Goal: Transaction & Acquisition: Obtain resource

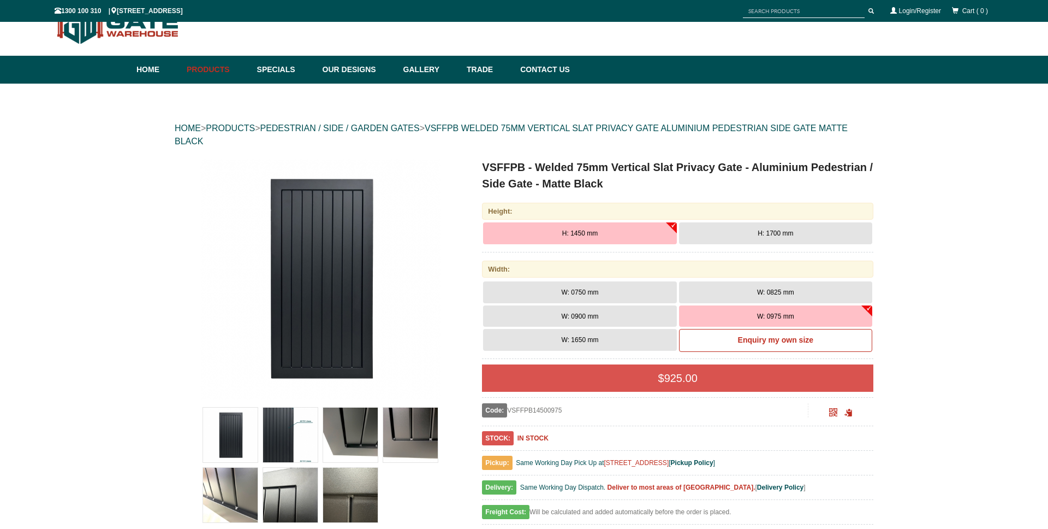
click at [764, 228] on button "H: 1700 mm" at bounding box center [775, 233] width 193 height 22
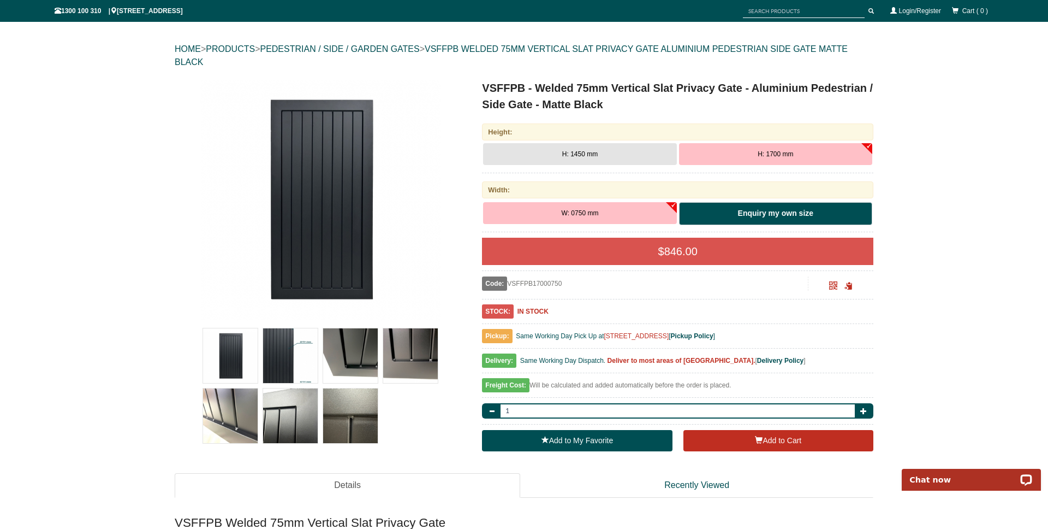
scroll to position [201, 0]
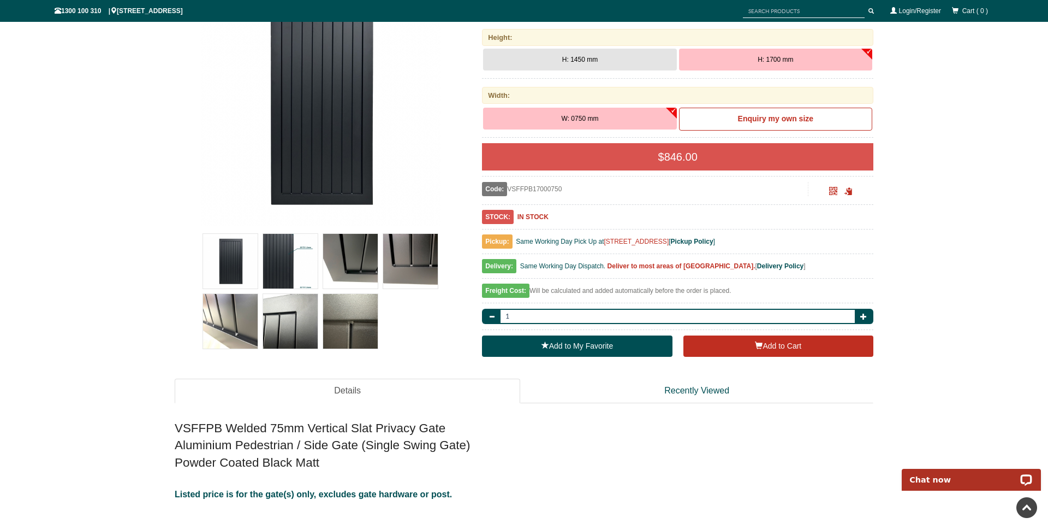
click at [642, 118] on button "W: 0750 mm" at bounding box center [579, 119] width 193 height 22
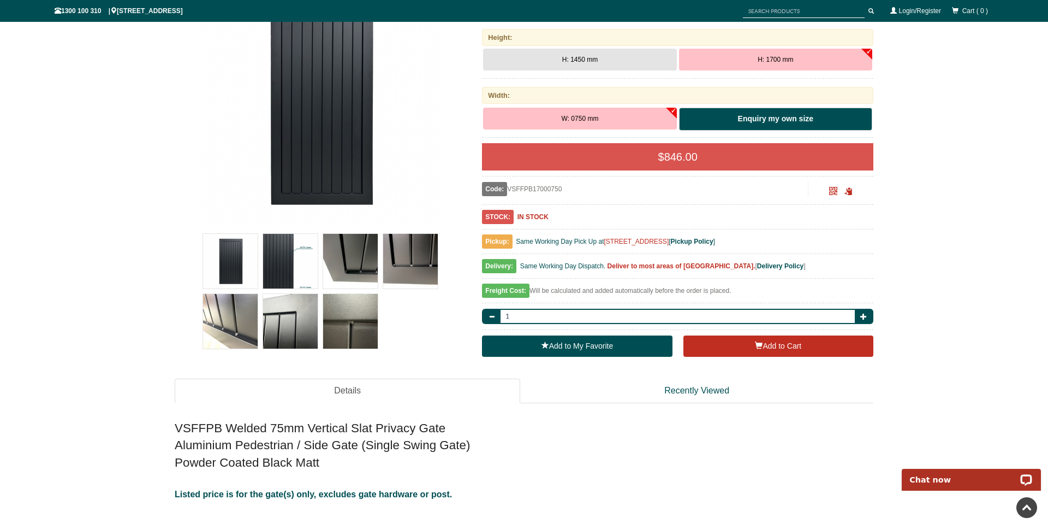
click at [735, 123] on link "Enquiry my own size" at bounding box center [775, 119] width 193 height 23
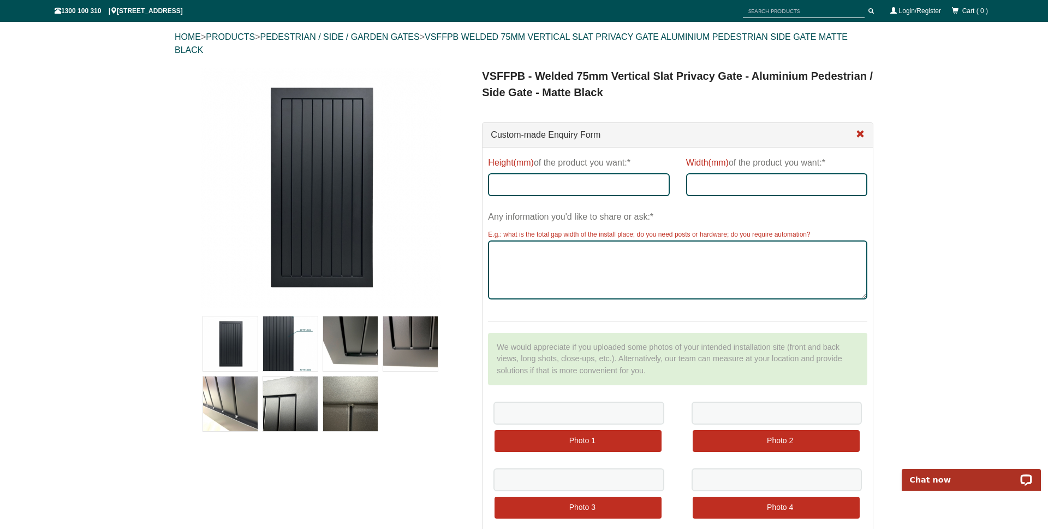
scroll to position [117, 0]
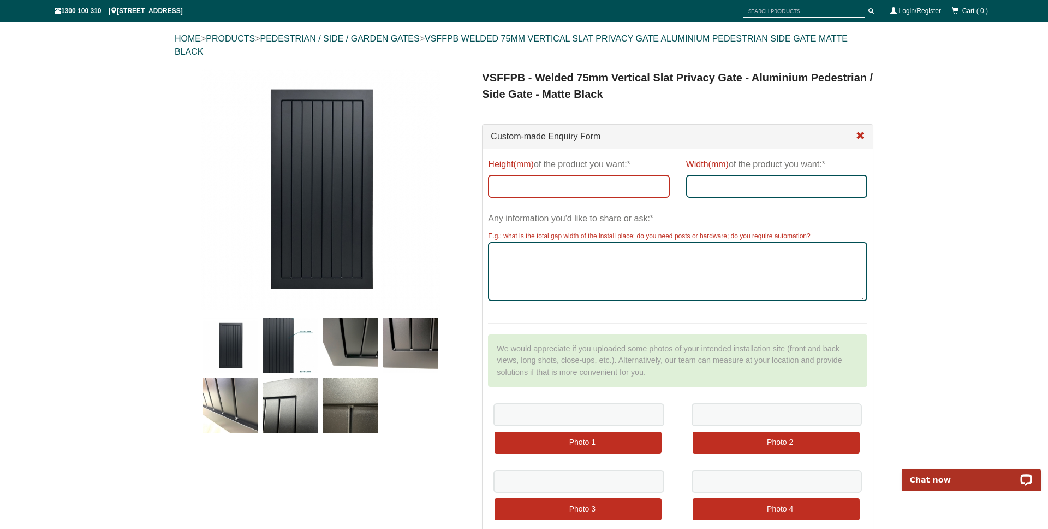
click at [642, 178] on input "Height(mm) of the product you want:*" at bounding box center [578, 186] width 181 height 23
type input "1800"
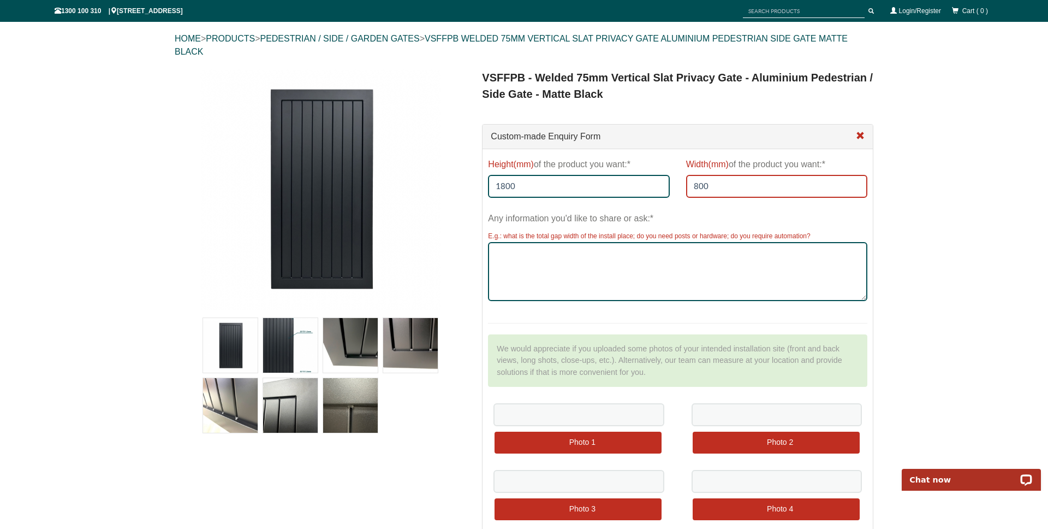
type input "800"
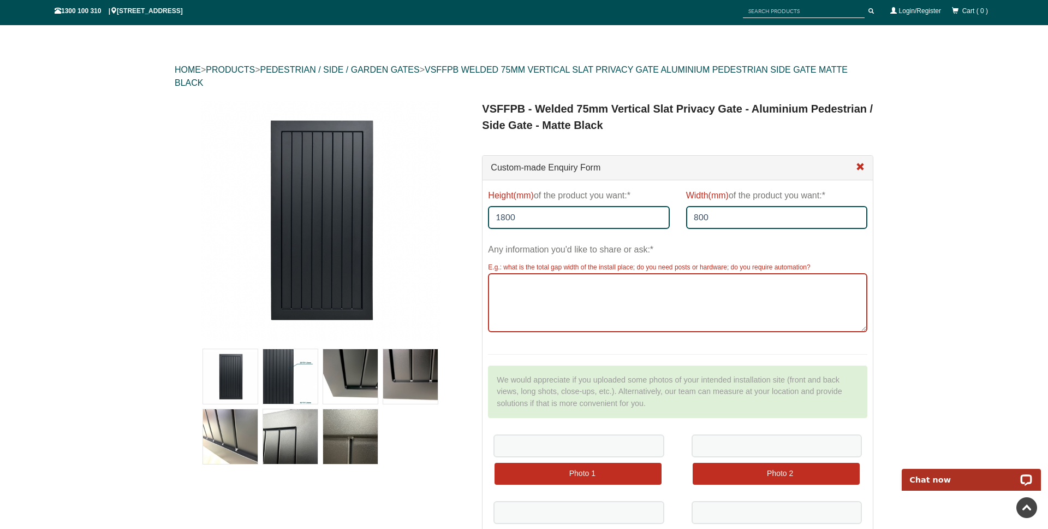
scroll to position [0, 0]
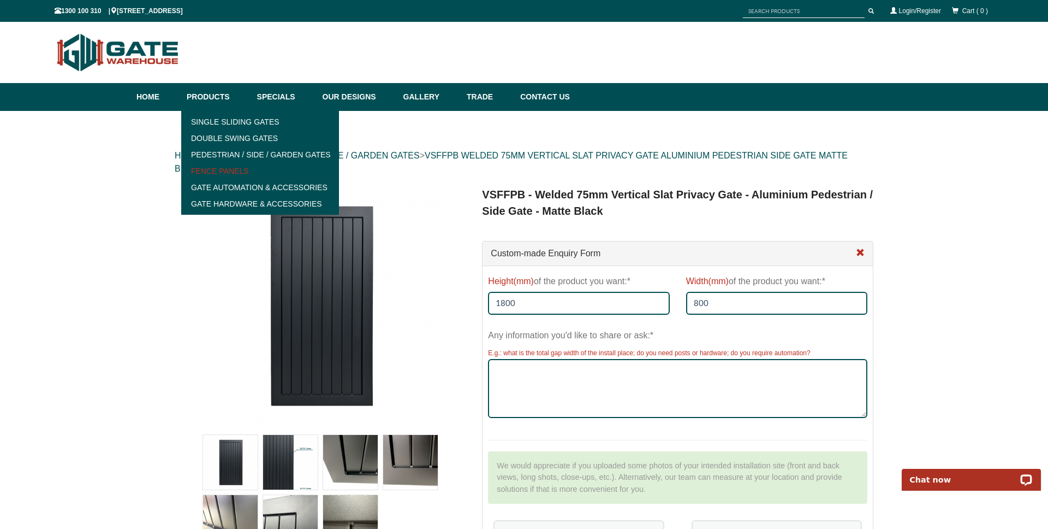
click at [244, 171] on link "Fence Panels" at bounding box center [260, 171] width 151 height 16
